Goal: Information Seeking & Learning: Learn about a topic

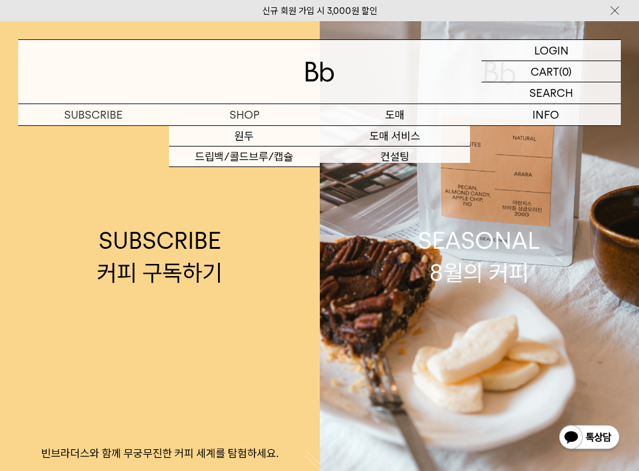
click at [376, 117] on p "도매" at bounding box center [395, 114] width 151 height 21
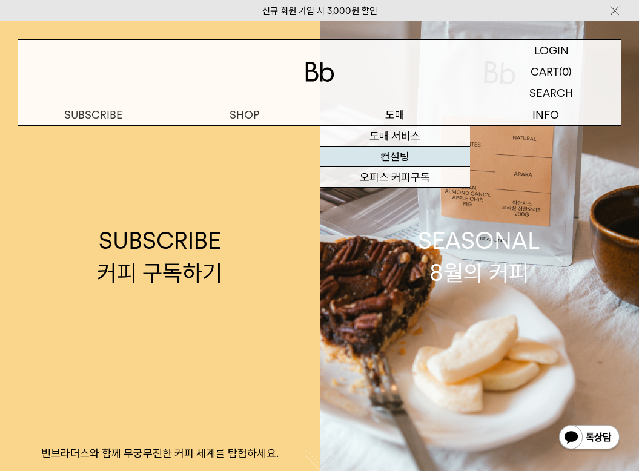
click at [392, 159] on link "컨설팅" at bounding box center [395, 157] width 151 height 21
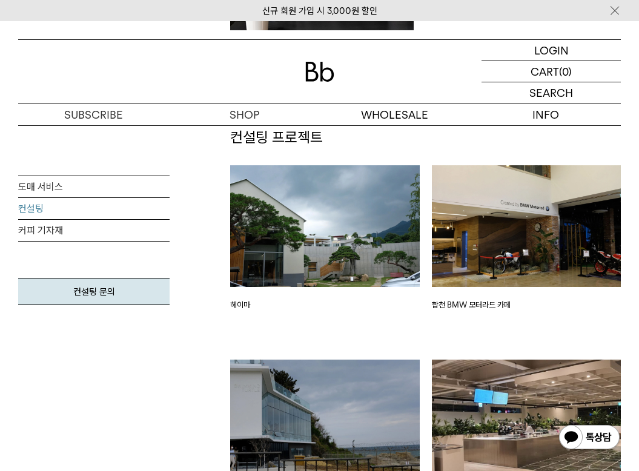
scroll to position [1209, 0]
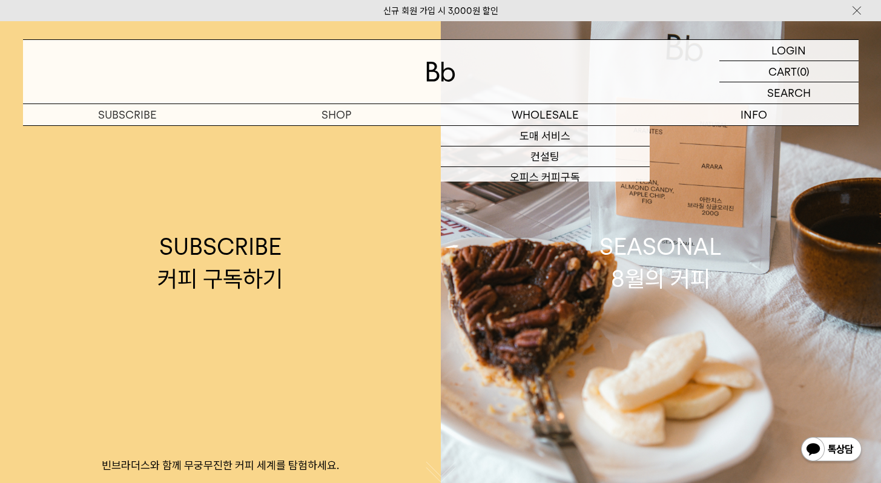
click at [332, 96] on div at bounding box center [441, 72] width 836 height 64
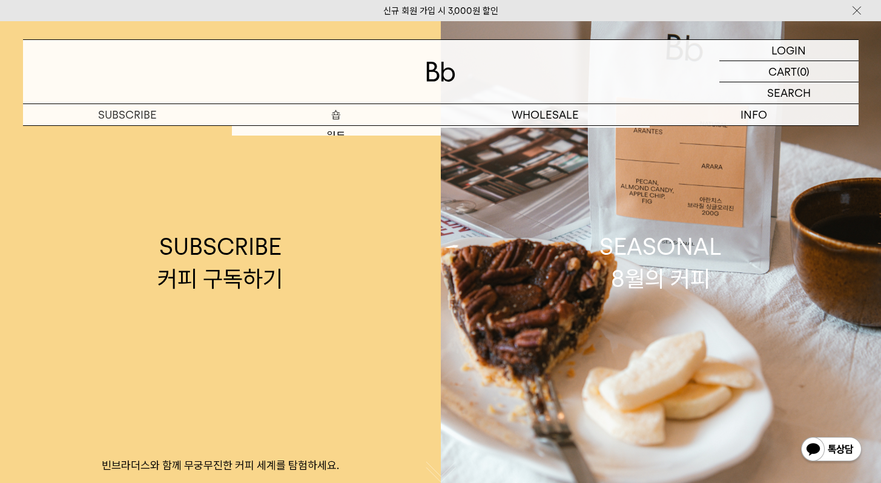
click at [338, 117] on p "숍" at bounding box center [336, 114] width 209 height 21
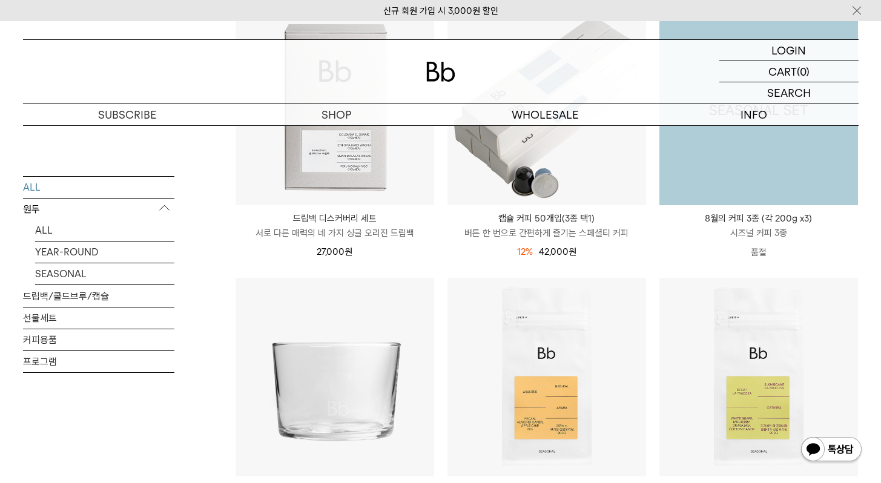
scroll to position [739, 0]
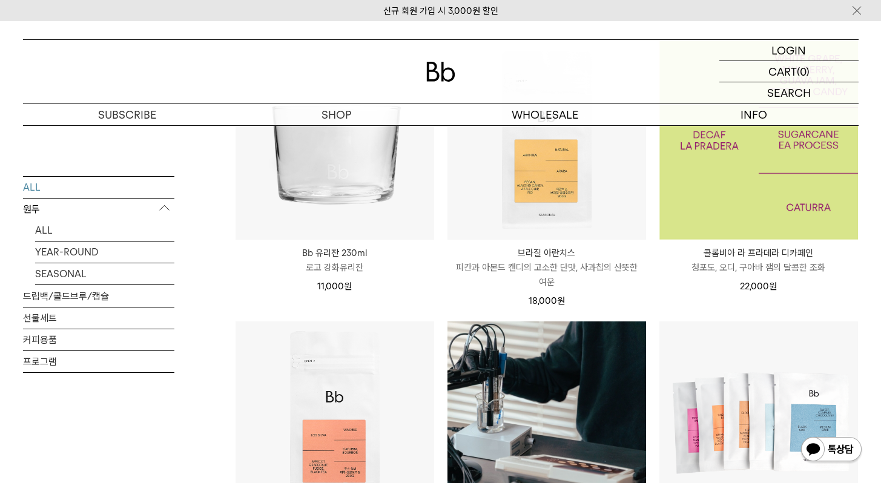
click at [762, 193] on img at bounding box center [758, 140] width 199 height 199
